Goal: Information Seeking & Learning: Learn about a topic

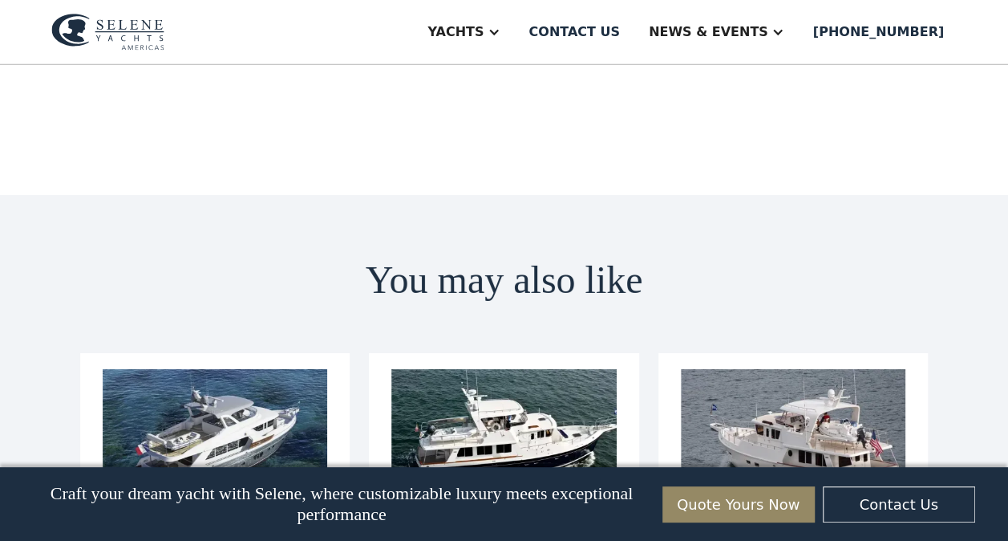
scroll to position [5615, 0]
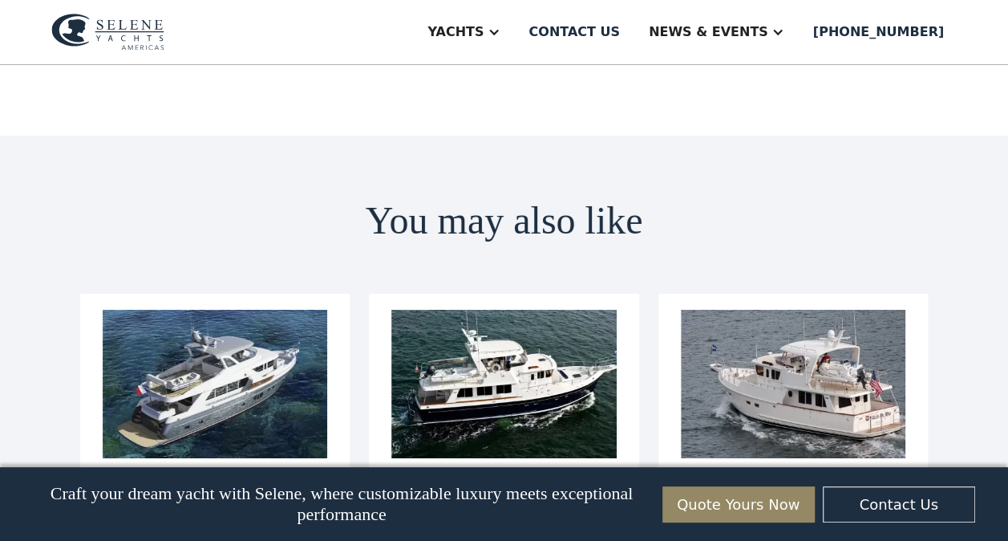
click at [809, 481] on h3 "Long-Range Trawlers: The Best Choice For Seasoned Mariners" at bounding box center [793, 515] width 225 height 69
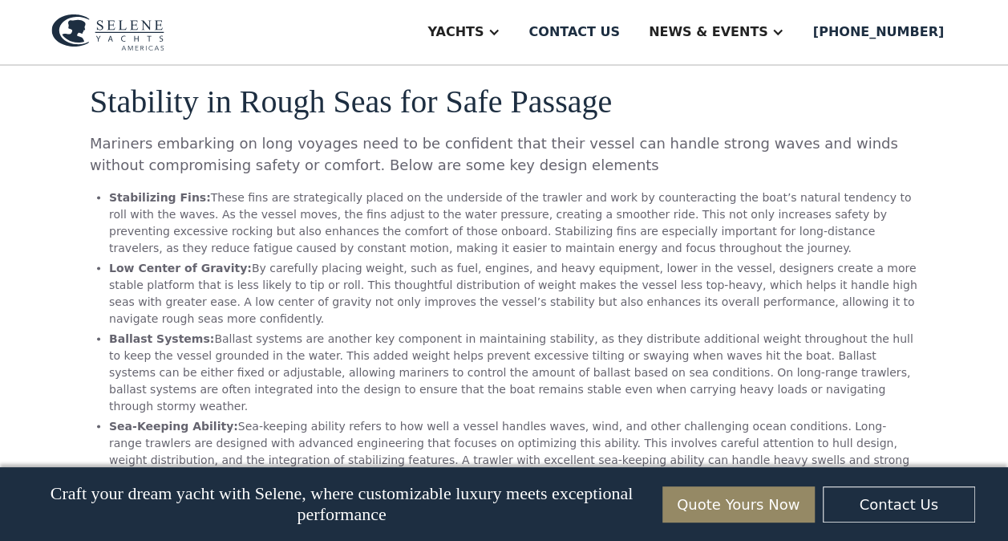
scroll to position [4332, 0]
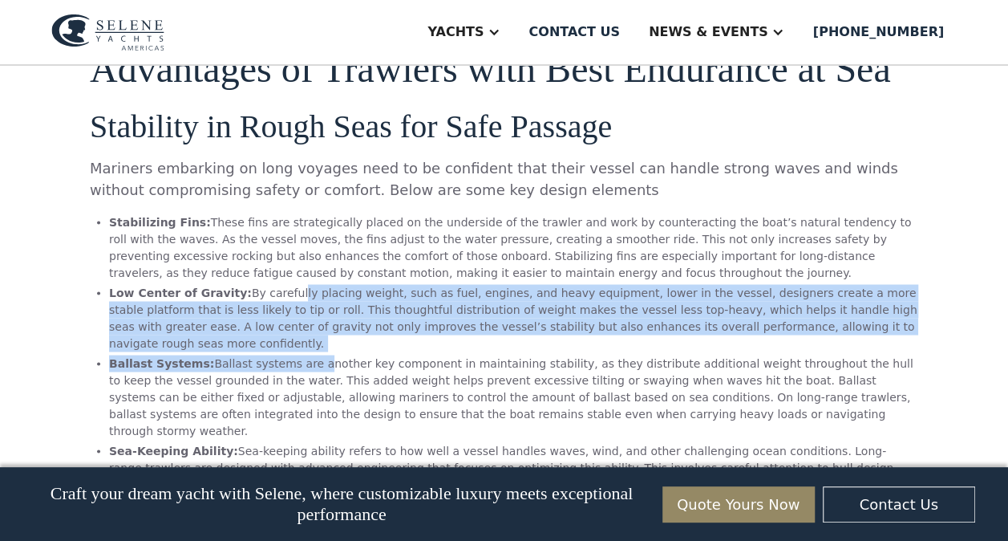
drag, startPoint x: 279, startPoint y: 175, endPoint x: 298, endPoint y: 226, distance: 54.8
click at [298, 226] on ul "Stabilizing Fins: These fins are strategically placed on the underside of the t…" at bounding box center [504, 362] width 829 height 299
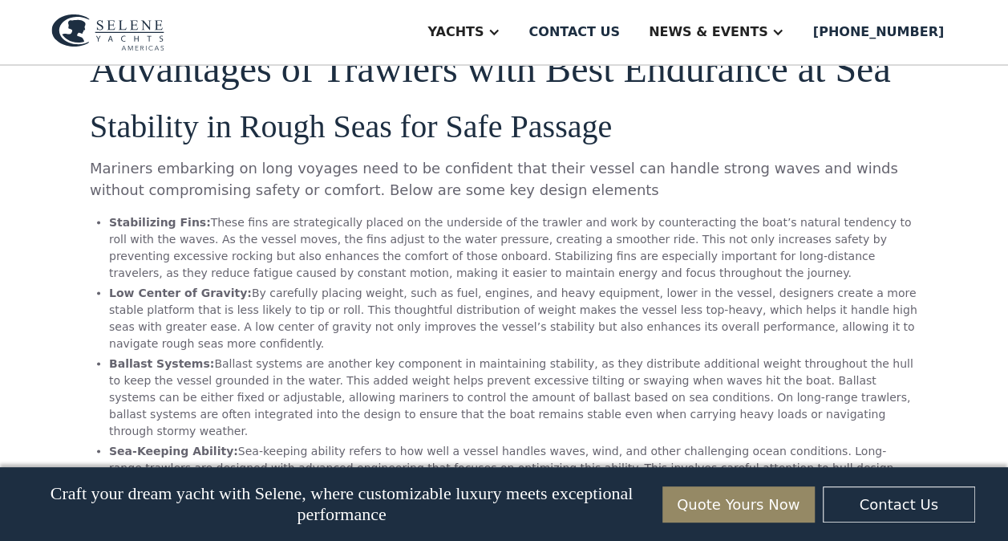
click at [904, 355] on li "Ballast Systems: Ballast systems are another key component in maintaining stabi…" at bounding box center [513, 397] width 809 height 84
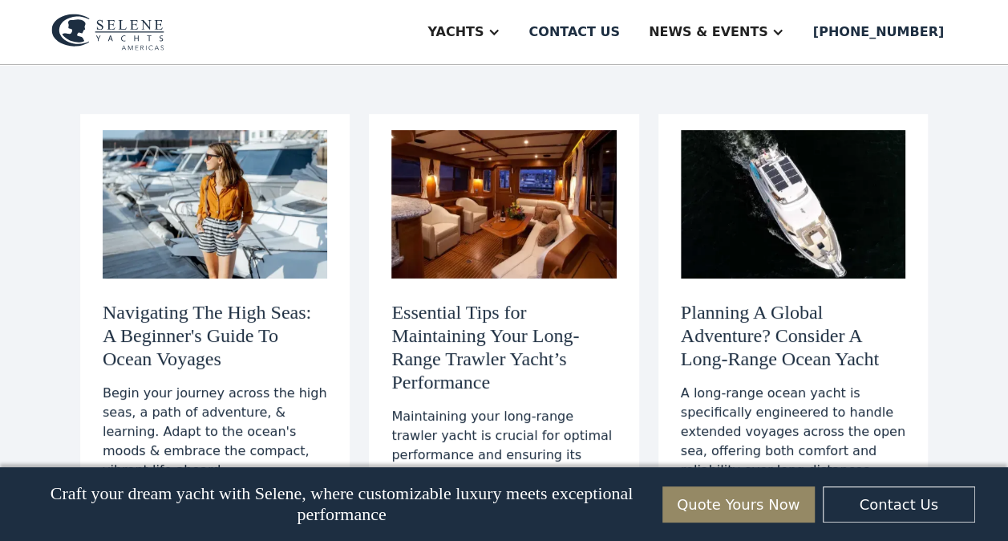
scroll to position [6016, 0]
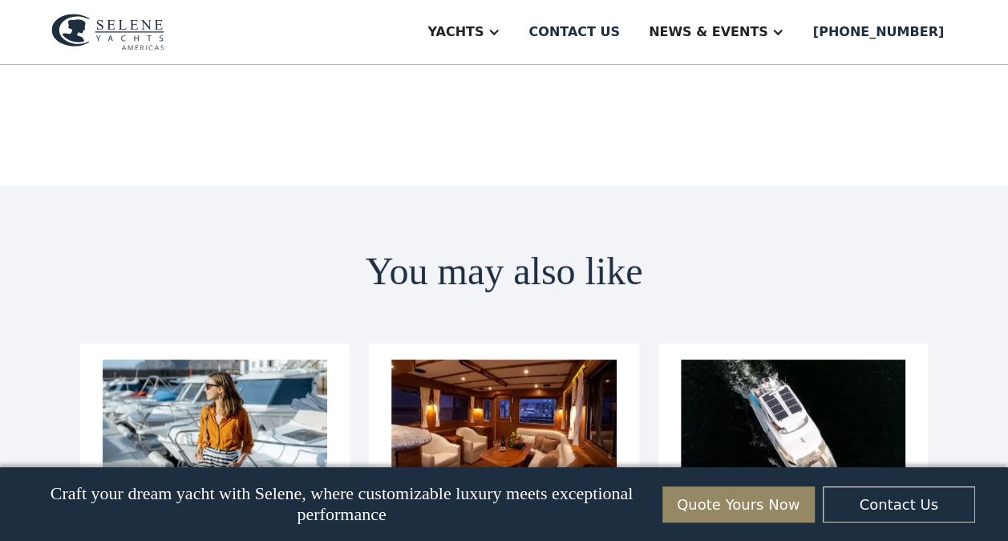
click at [708, 359] on img at bounding box center [793, 433] width 225 height 148
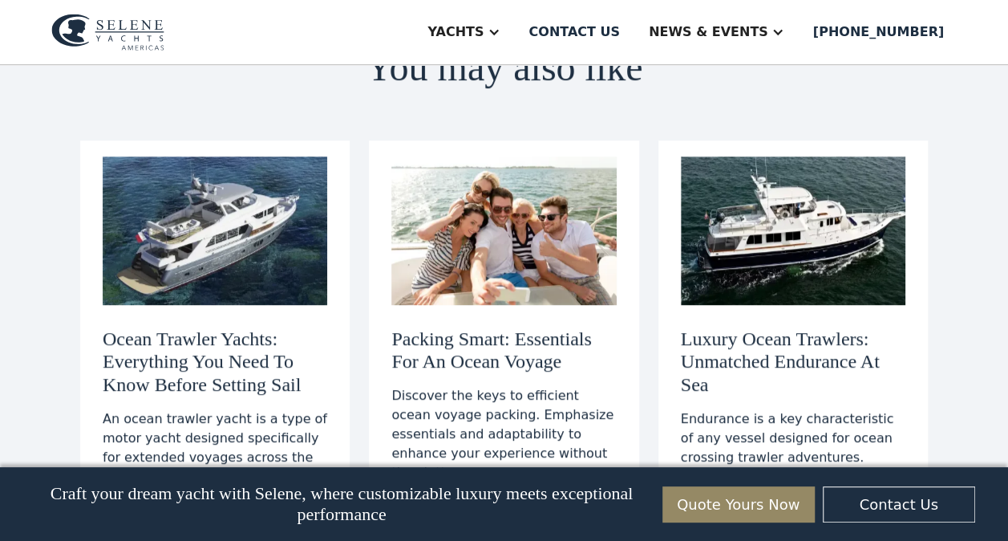
scroll to position [6818, 0]
